Goal: Transaction & Acquisition: Purchase product/service

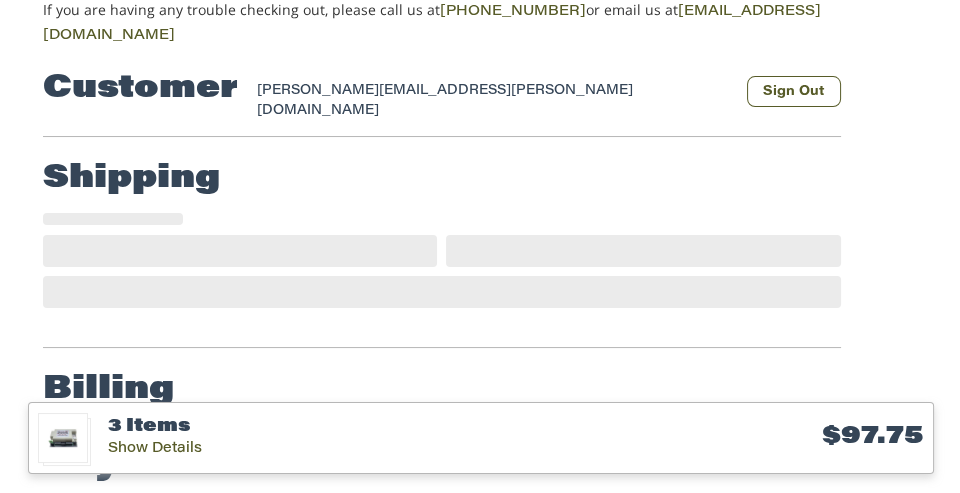
scroll to position [207, 0]
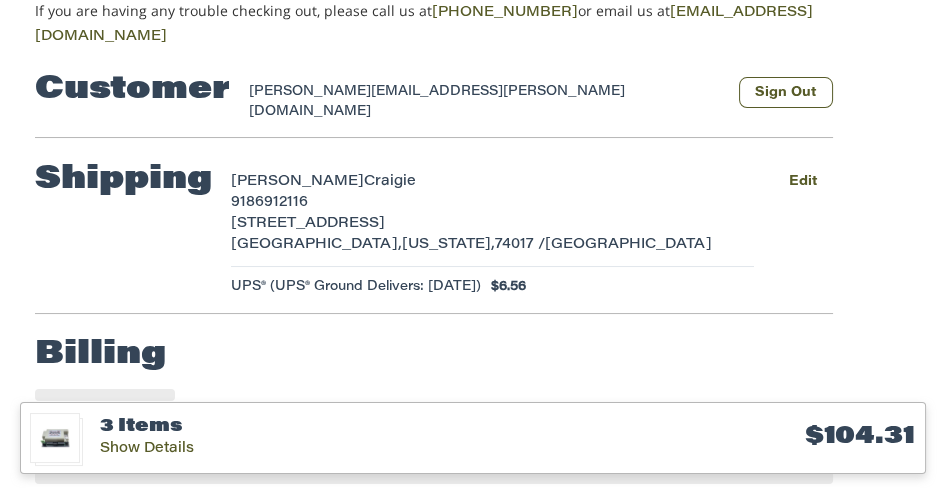
scroll to position [371, 0]
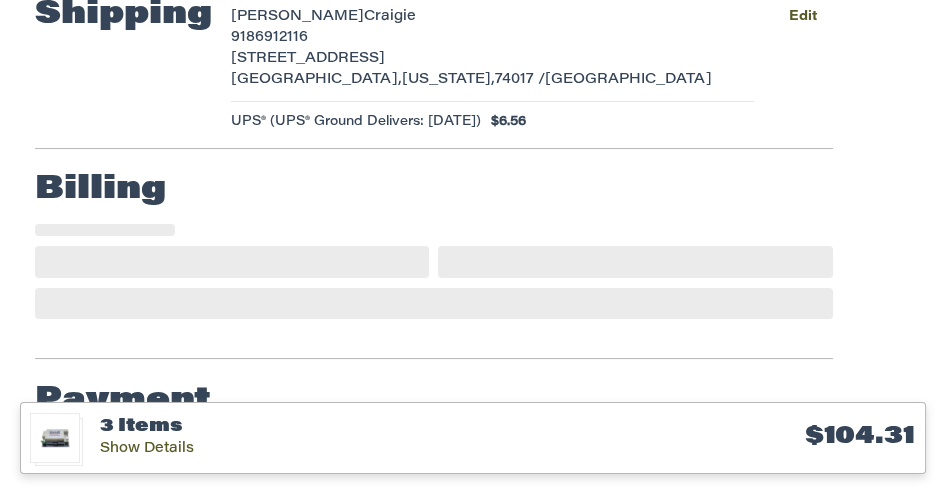
select select "**"
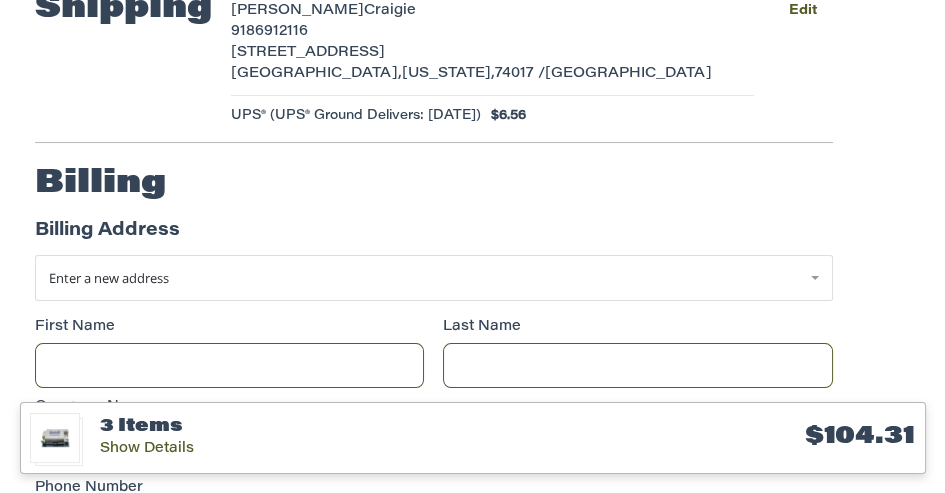
scroll to position [383, 0]
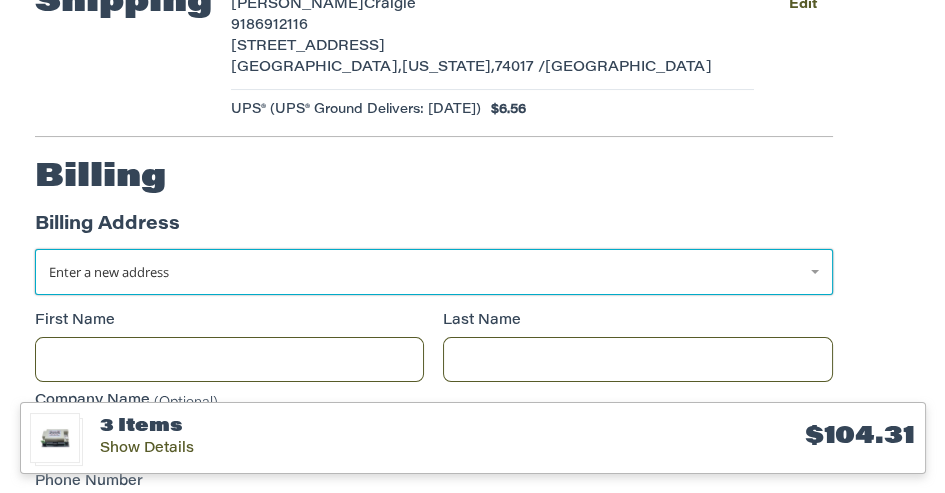
click at [814, 249] on link "Enter a new address" at bounding box center [434, 272] width 798 height 46
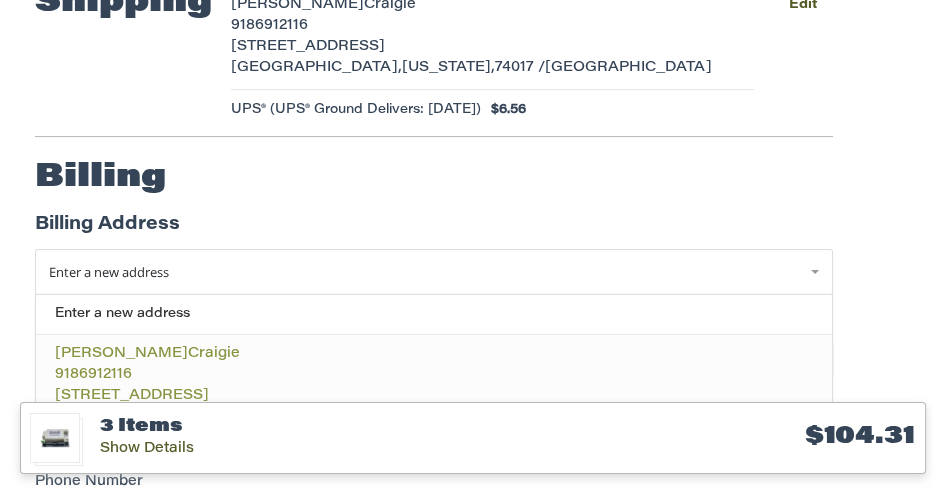
click at [103, 389] on span "[STREET_ADDRESS]" at bounding box center [132, 396] width 154 height 14
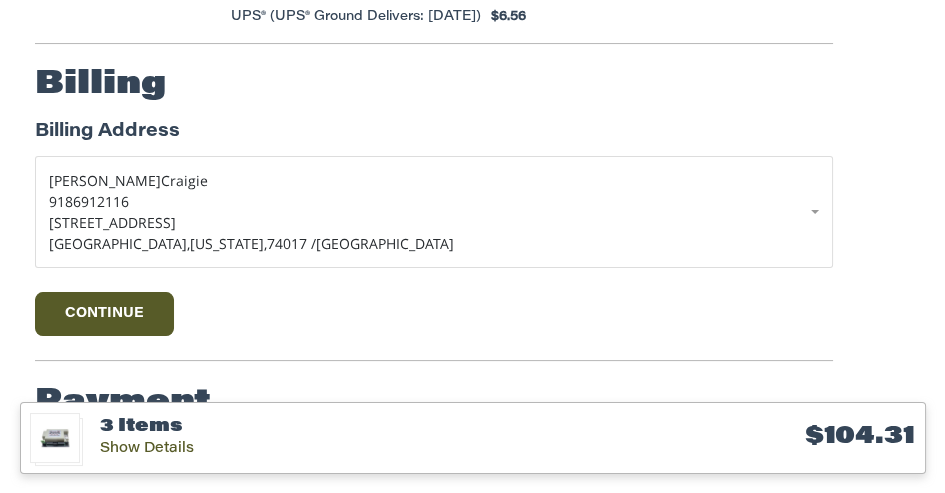
scroll to position [479, 0]
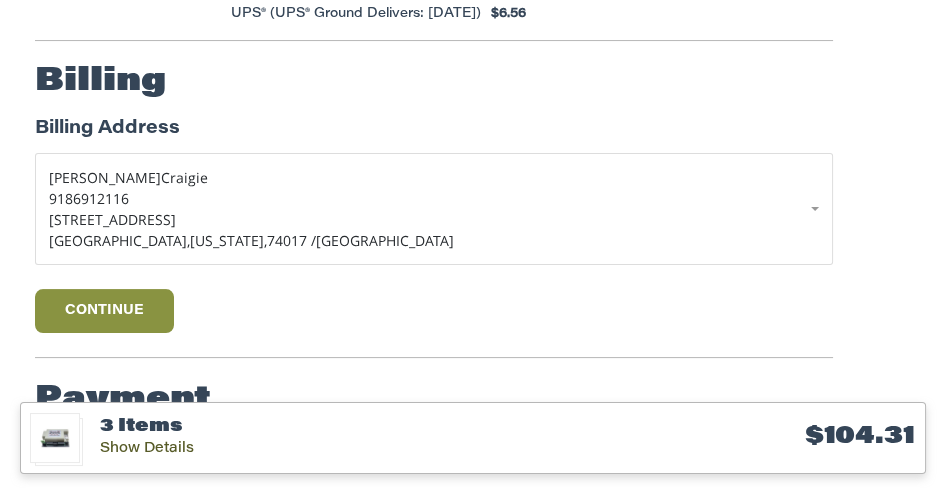
click at [112, 289] on button "Continue" at bounding box center [105, 311] width 140 height 44
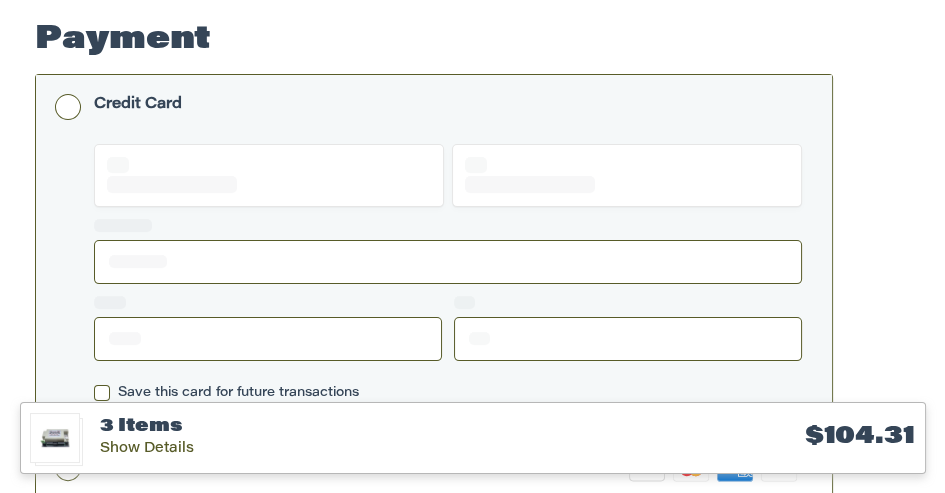
scroll to position [656, 0]
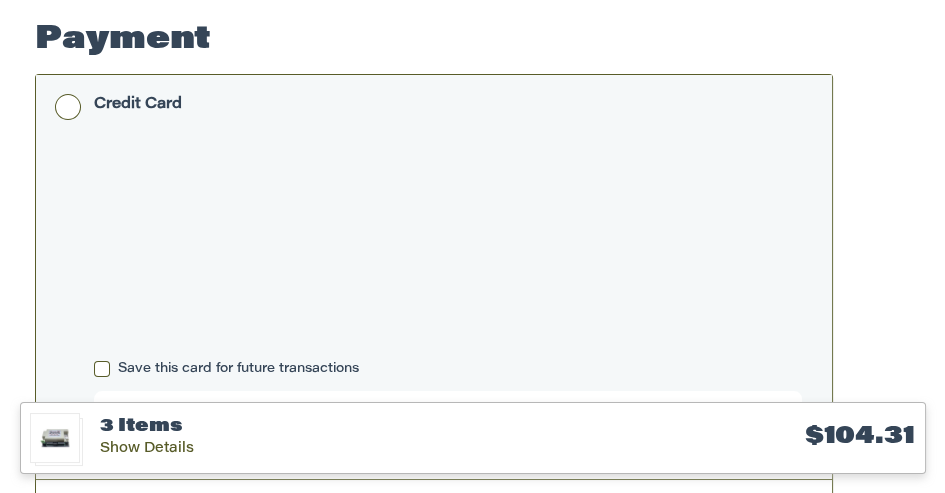
click at [108, 361] on label "Save this card for future transactions" at bounding box center [448, 369] width 708 height 16
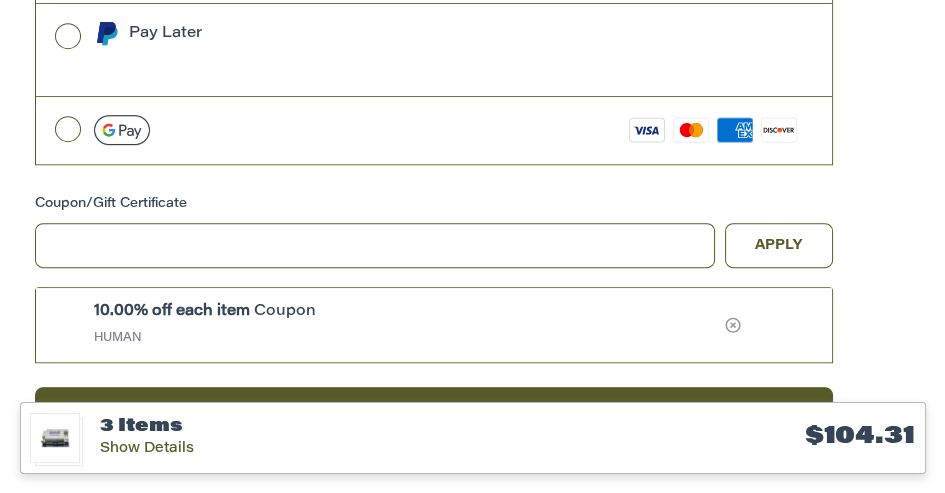
scroll to position [1226, 0]
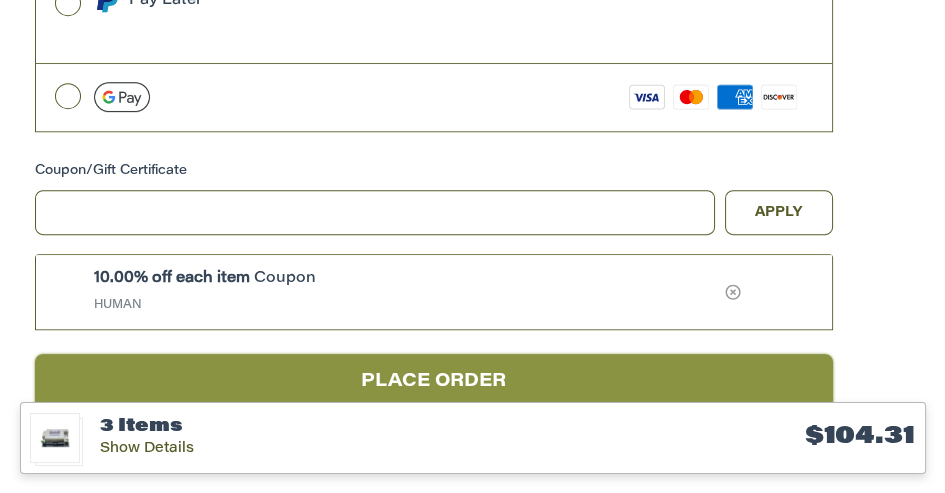
click at [442, 354] on button "Place Order" at bounding box center [434, 381] width 798 height 55
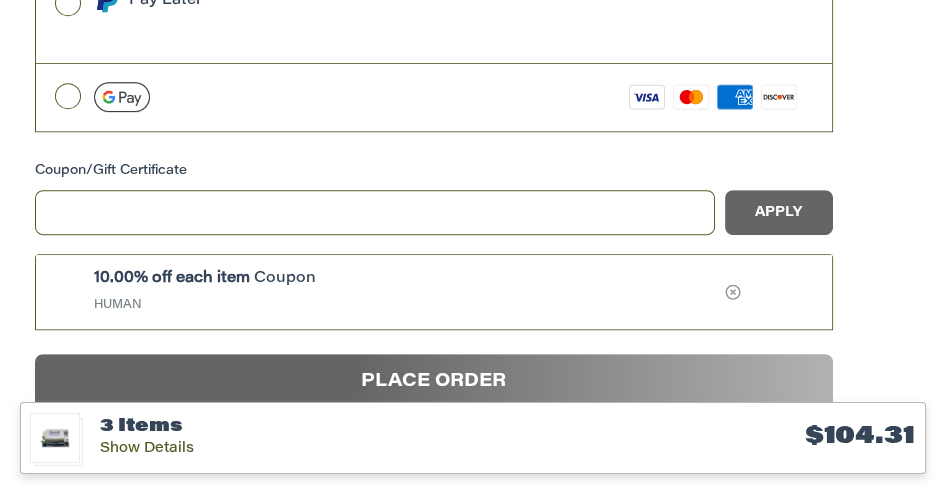
scroll to position [161, 0]
